Goal: Transaction & Acquisition: Register for event/course

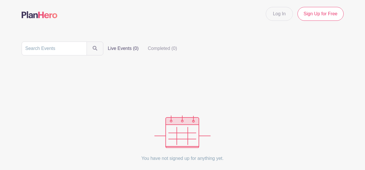
scroll to position [40, 0]
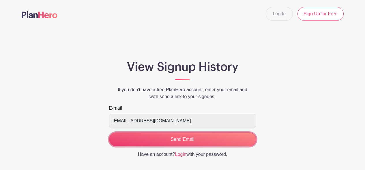
click at [214, 139] on input "Send Email" at bounding box center [182, 139] width 147 height 14
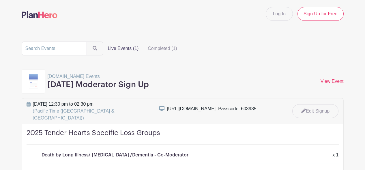
click at [37, 86] on img at bounding box center [33, 81] width 9 height 14
click at [339, 81] on link "View Event" at bounding box center [332, 81] width 23 height 5
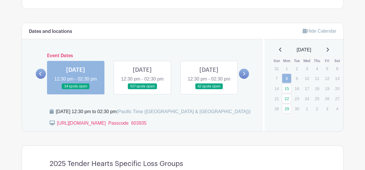
scroll to position [303, 0]
click at [246, 77] on link at bounding box center [244, 74] width 10 height 10
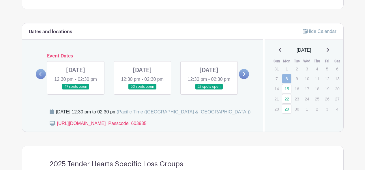
click at [246, 77] on link at bounding box center [244, 74] width 10 height 10
click at [41, 76] on icon at bounding box center [40, 74] width 2 height 4
click at [244, 76] on icon at bounding box center [244, 74] width 2 height 4
click at [76, 90] on link at bounding box center [76, 90] width 0 height 0
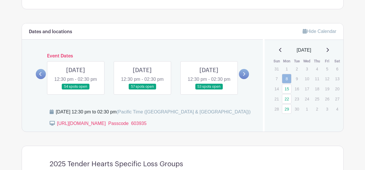
click at [76, 90] on link at bounding box center [76, 90] width 0 height 0
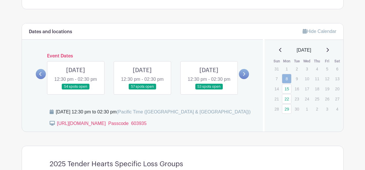
click at [329, 49] on icon at bounding box center [328, 50] width 2 height 4
click at [76, 90] on link at bounding box center [76, 90] width 0 height 0
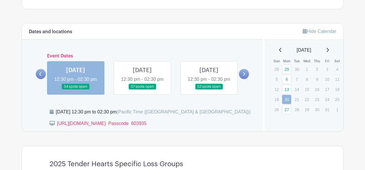
click at [245, 76] on icon at bounding box center [244, 74] width 2 height 4
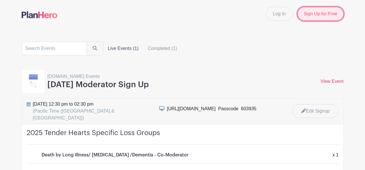
click at [317, 12] on link "Sign Up for Free" at bounding box center [321, 14] width 46 height 14
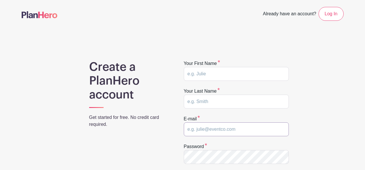
type input "annetager3@gmail.com"
click at [212, 74] on input "text" at bounding box center [236, 74] width 105 height 14
type input "Anne"
type input "Tager"
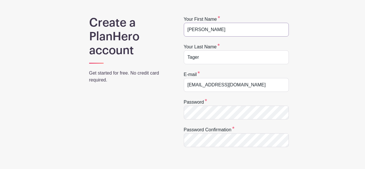
scroll to position [66, 0]
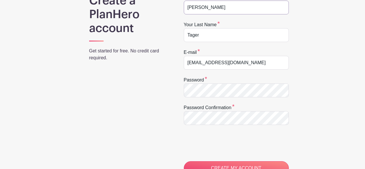
click at [184, 98] on div at bounding box center [184, 98] width 0 height 0
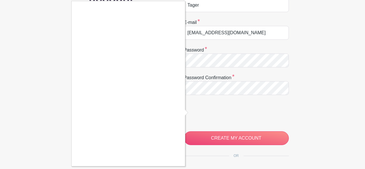
scroll to position [96, 0]
click at [193, 112] on div at bounding box center [182, 84] width 365 height 169
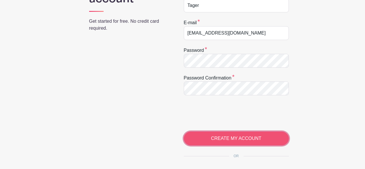
click at [215, 140] on input "CREATE MY ACCOUNT" at bounding box center [236, 139] width 105 height 14
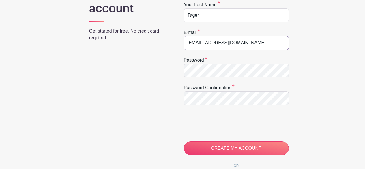
scroll to position [102, 0]
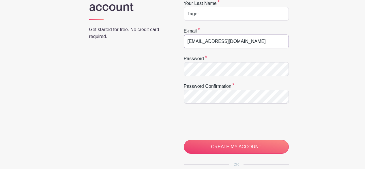
click at [184, 76] on div at bounding box center [184, 76] width 0 height 0
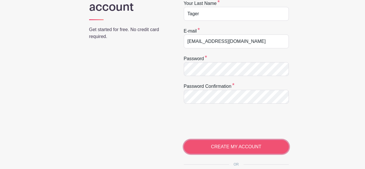
click at [225, 147] on input "CREATE MY ACCOUNT" at bounding box center [236, 147] width 105 height 14
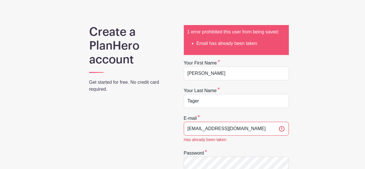
scroll to position [40, 0]
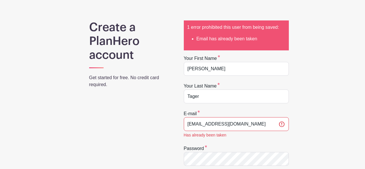
click at [148, 107] on div "Create a PlanHero account Get started for free. No credit card required." at bounding box center [128, 171] width 107 height 302
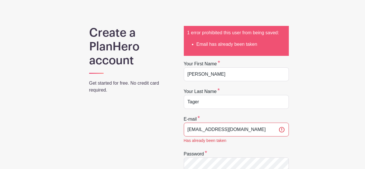
scroll to position [0, 0]
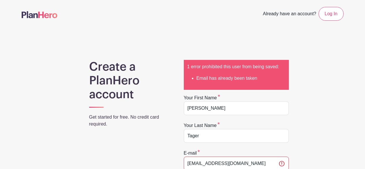
click at [302, 16] on span "Already have an account?" at bounding box center [289, 14] width 53 height 13
click at [336, 13] on link "Log In" at bounding box center [331, 14] width 25 height 14
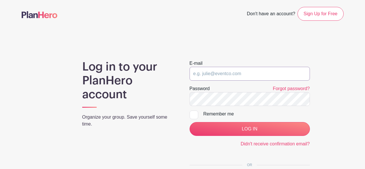
type input "annetager3@gmail.com"
click at [194, 115] on div at bounding box center [194, 115] width 9 height 9
click at [193, 115] on input "Remember me" at bounding box center [192, 113] width 4 height 4
checkbox input "true"
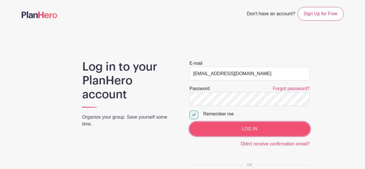
click at [216, 128] on input "LOG IN" at bounding box center [250, 129] width 120 height 14
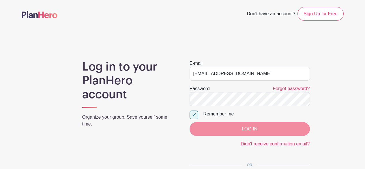
click at [216, 128] on div "LOG IN" at bounding box center [250, 129] width 120 height 14
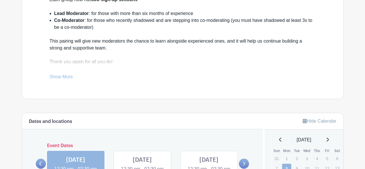
scroll to position [221, 0]
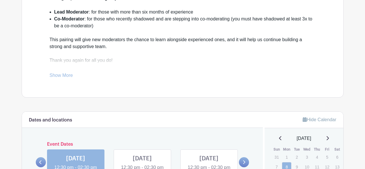
click at [71, 76] on link "Show More" at bounding box center [61, 76] width 23 height 7
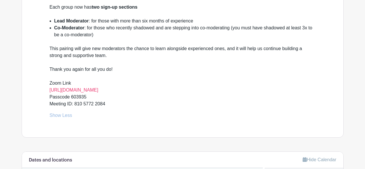
scroll to position [209, 0]
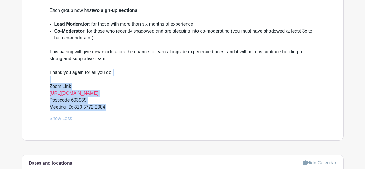
drag, startPoint x: 49, startPoint y: 83, endPoint x: 46, endPoint y: 115, distance: 31.6
click at [46, 115] on div "[DATE] Tender Hearts Moderators for Specific Grief Groups Please note: New Sign…" at bounding box center [183, 49] width 294 height 183
copy div "Zoom Link [URL][DOMAIN_NAME] Passcode 603935 Meeting ID: 810 5772 2084"
click at [128, 98] on div "This pairing will give new moderators the chance to learn alongside experienced…" at bounding box center [183, 75] width 266 height 55
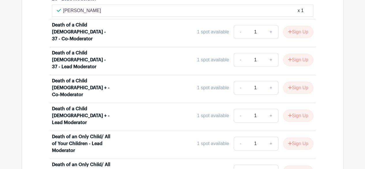
scroll to position [544, 0]
